Goal: Information Seeking & Learning: Learn about a topic

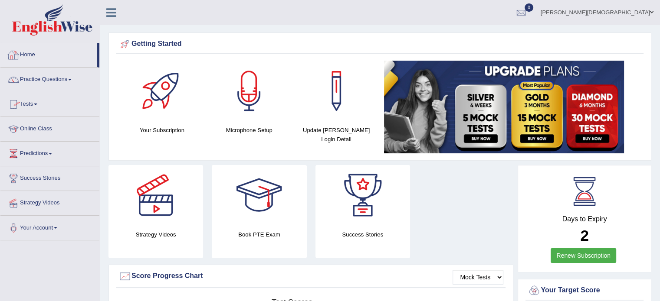
click at [29, 55] on link "Home" at bounding box center [48, 54] width 97 height 22
click at [69, 79] on link "Practice Questions" at bounding box center [49, 79] width 99 height 22
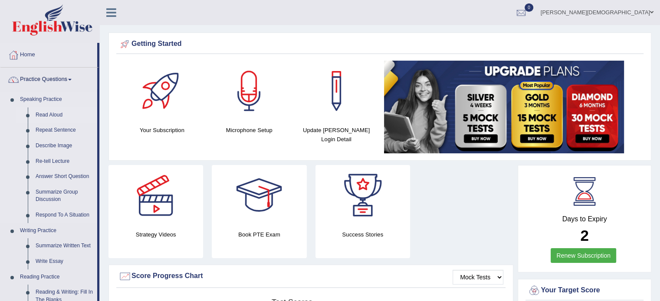
click at [56, 114] on link "Read Aloud" at bounding box center [64, 116] width 65 height 16
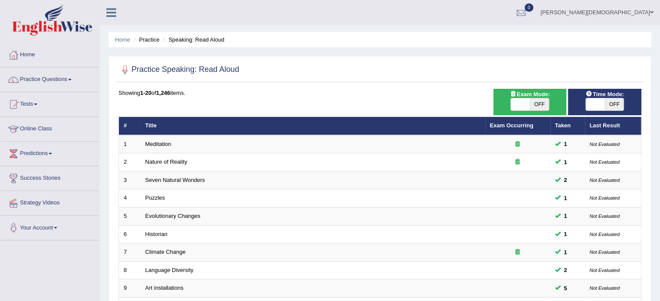
click at [72, 79] on span at bounding box center [69, 80] width 3 height 2
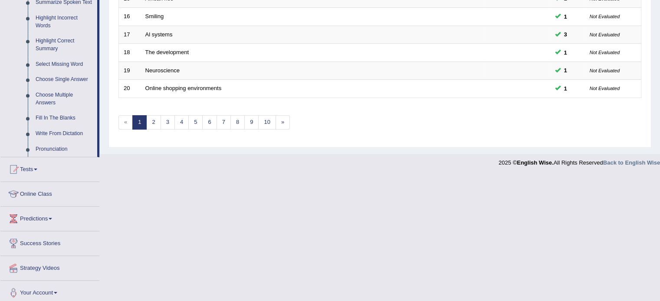
scroll to position [402, 0]
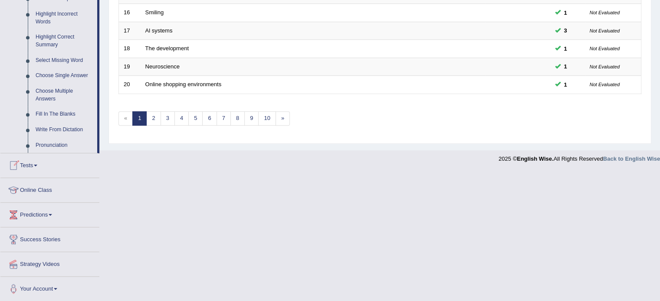
click at [37, 165] on span at bounding box center [35, 166] width 3 height 2
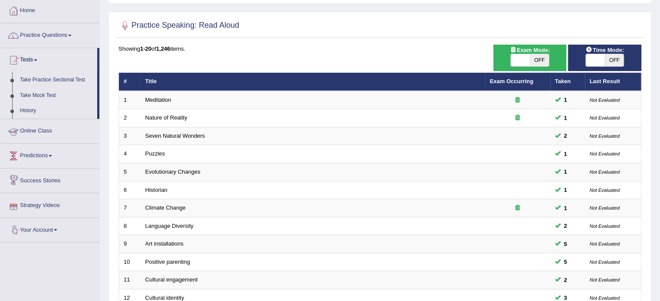
scroll to position [28, 0]
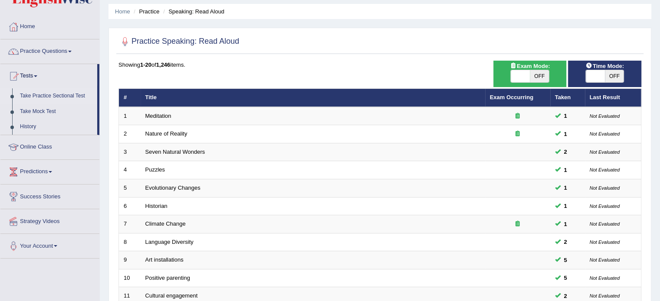
click at [58, 96] on link "Take Practice Sectional Test" at bounding box center [56, 96] width 81 height 16
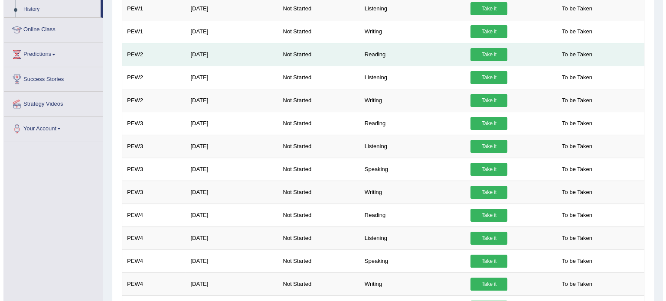
scroll to position [147, 0]
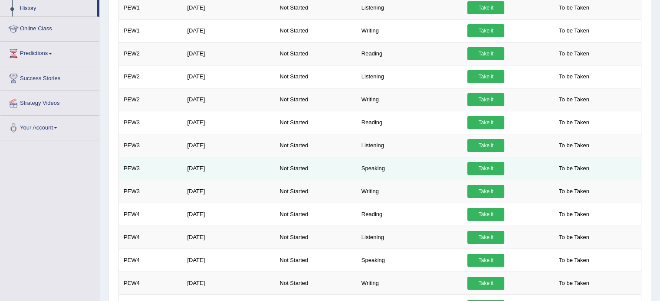
click at [488, 167] on link "Take it" at bounding box center [485, 168] width 37 height 13
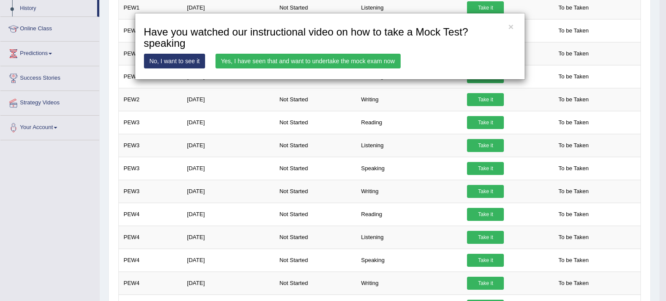
click at [286, 60] on link "Yes, I have seen that and want to undertake the mock exam now" at bounding box center [308, 61] width 185 height 15
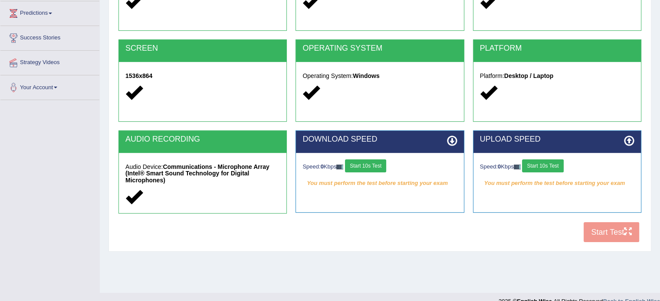
scroll to position [154, 0]
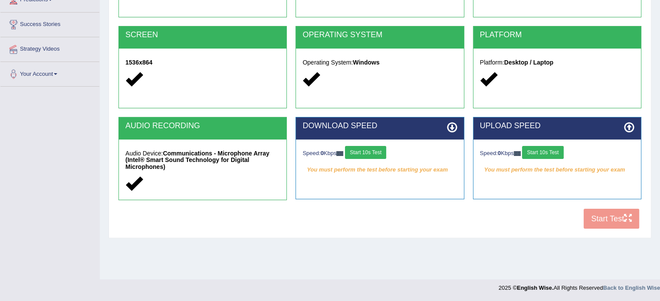
click at [372, 152] on button "Start 10s Test" at bounding box center [365, 152] width 41 height 13
click at [549, 155] on button "Start 10s Test" at bounding box center [542, 152] width 41 height 13
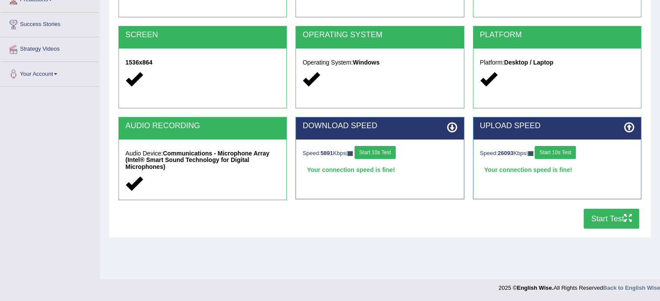
click at [602, 216] on button "Start Test" at bounding box center [611, 219] width 56 height 20
